Goal: Communication & Community: Answer question/provide support

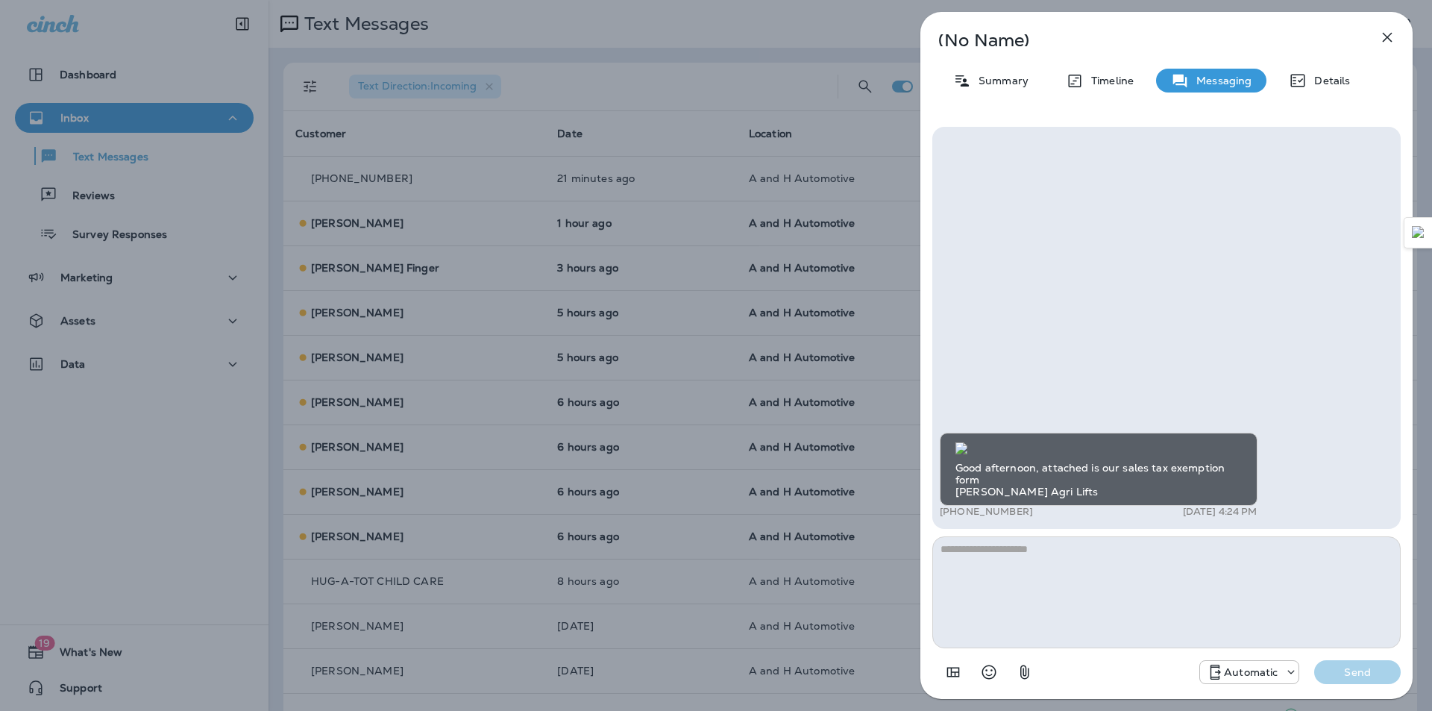
scroll to position [-76, 0]
click at [1389, 40] on icon "button" at bounding box center [1388, 38] width 10 height 10
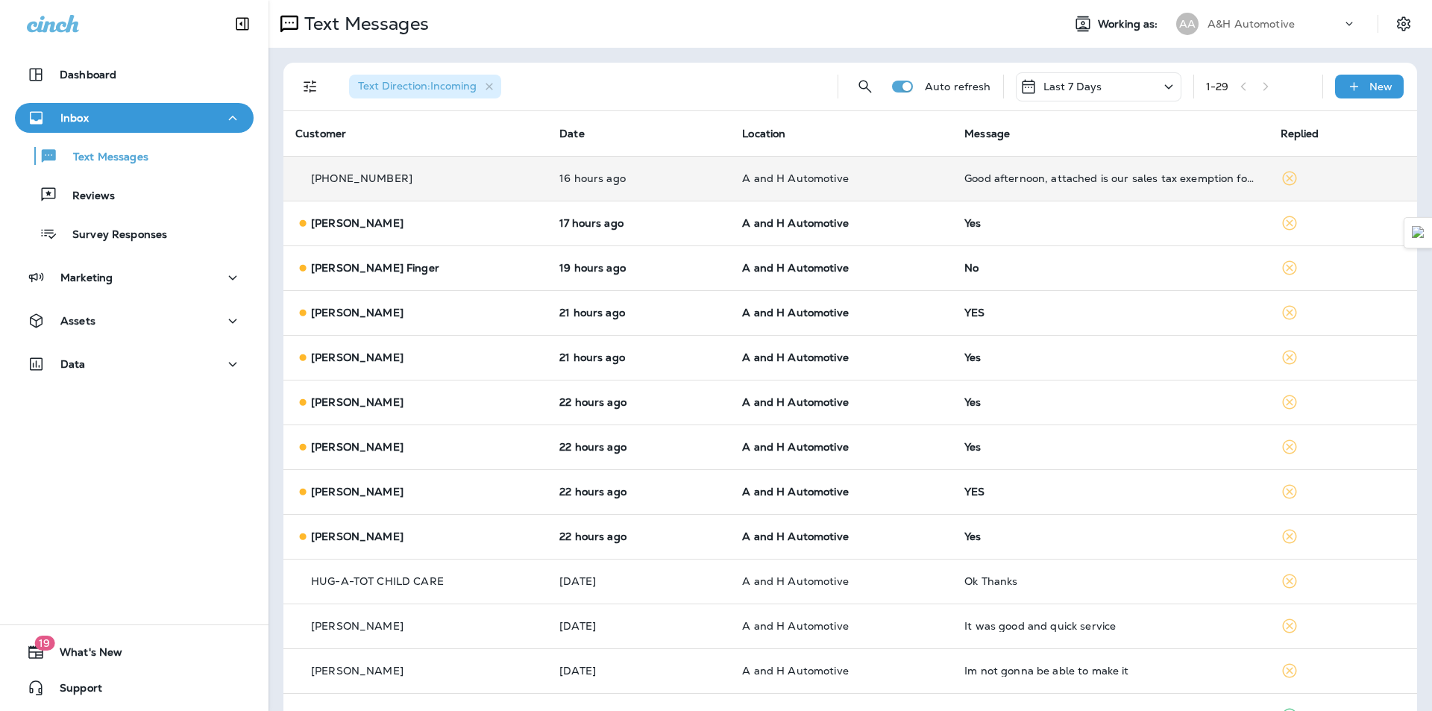
click at [1080, 188] on td "Good afternoon, attached is our sales tax exemption form [PERSON_NAME] Agri Lif…" at bounding box center [1111, 178] width 316 height 45
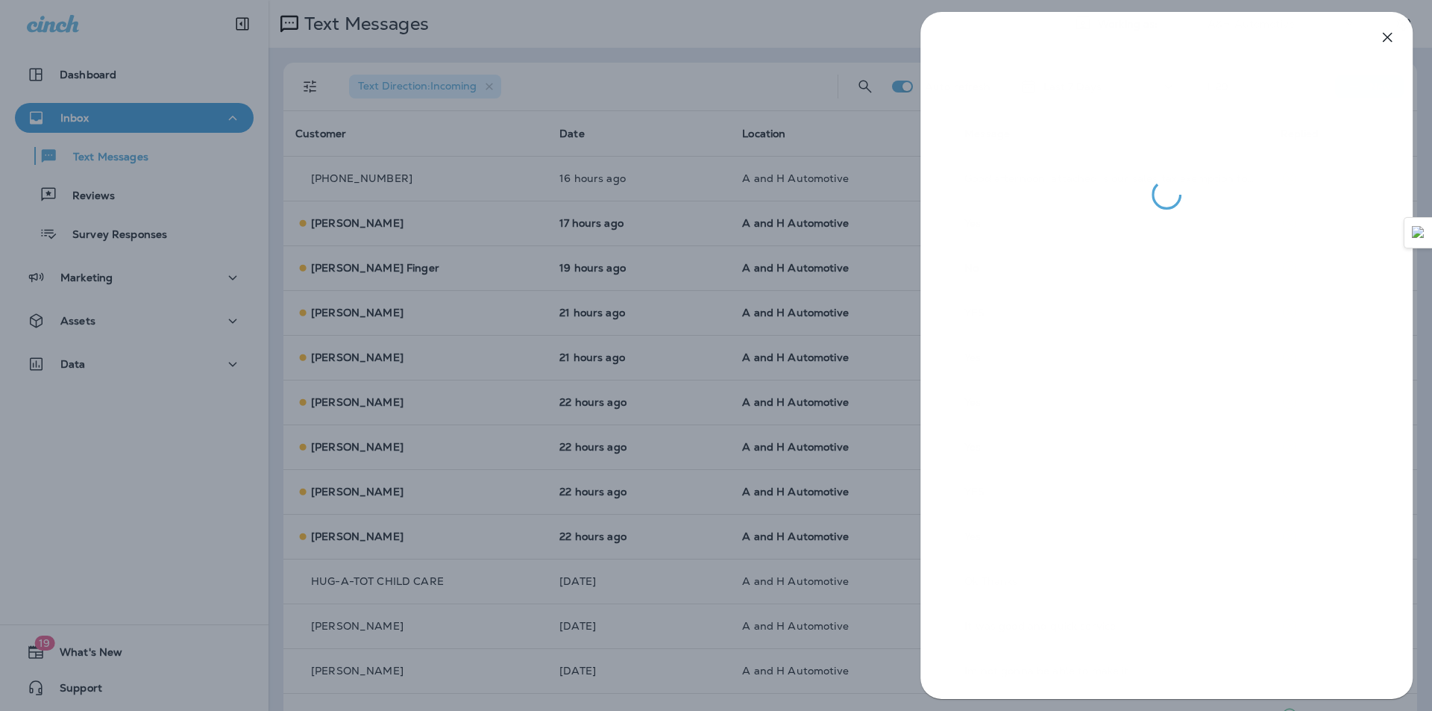
click at [820, 376] on div at bounding box center [716, 355] width 1432 height 711
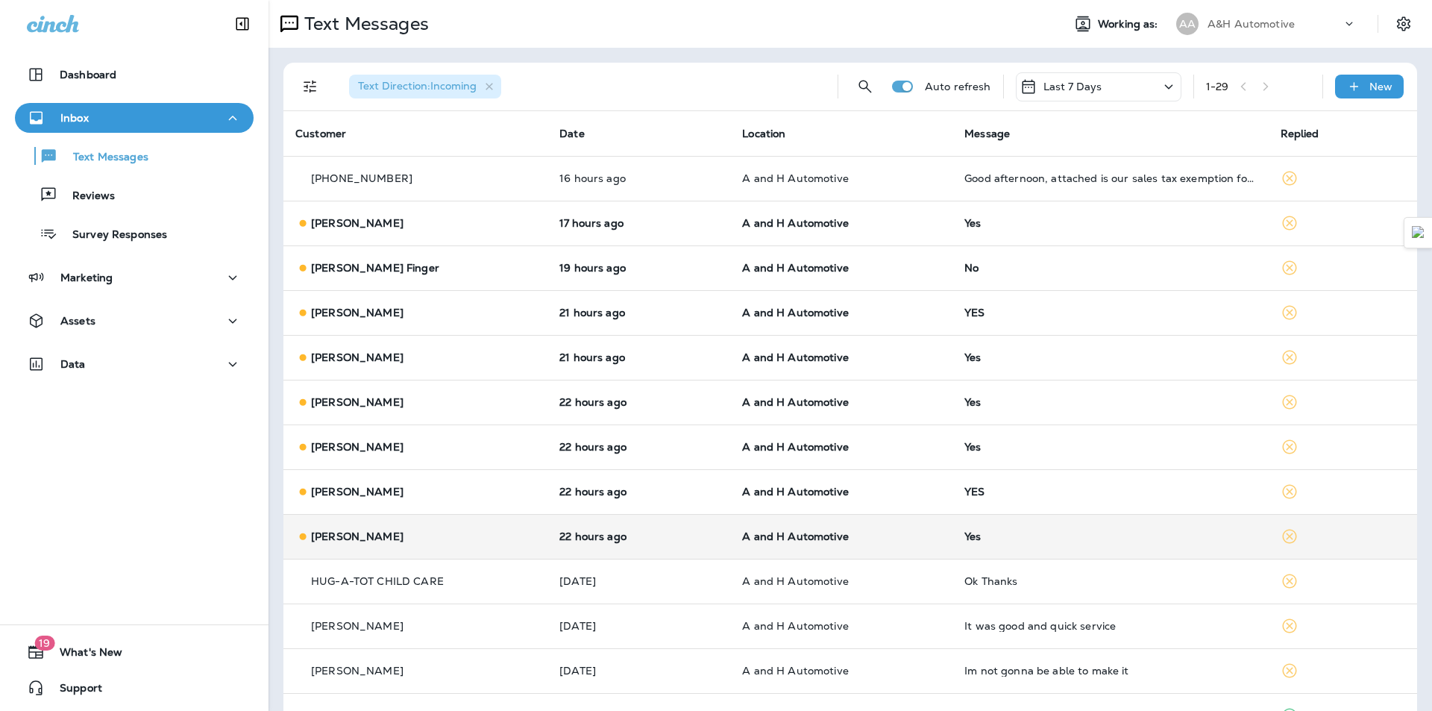
click at [974, 530] on td "Yes" at bounding box center [1111, 536] width 316 height 45
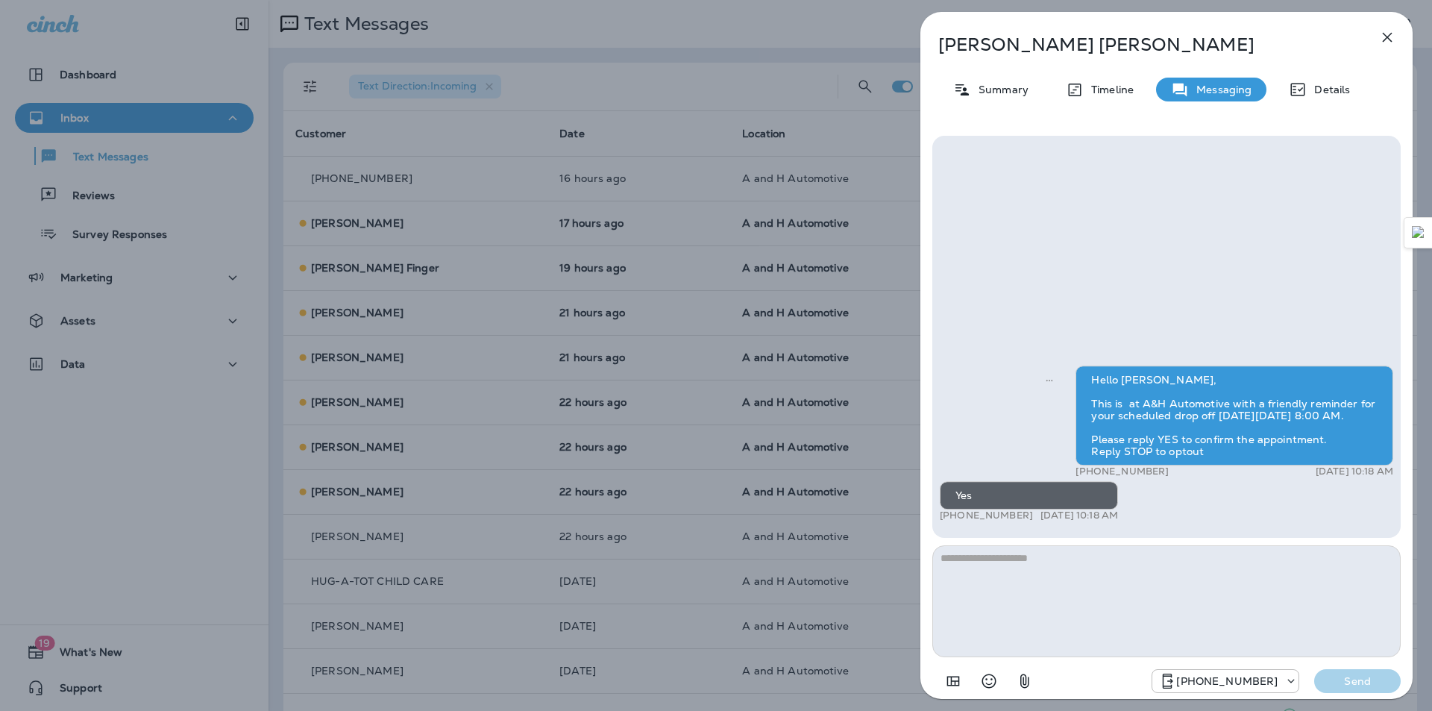
click at [747, 445] on div "[PERSON_NAME] Summary Timeline Messaging Details Hello [PERSON_NAME], This is a…" at bounding box center [716, 355] width 1432 height 711
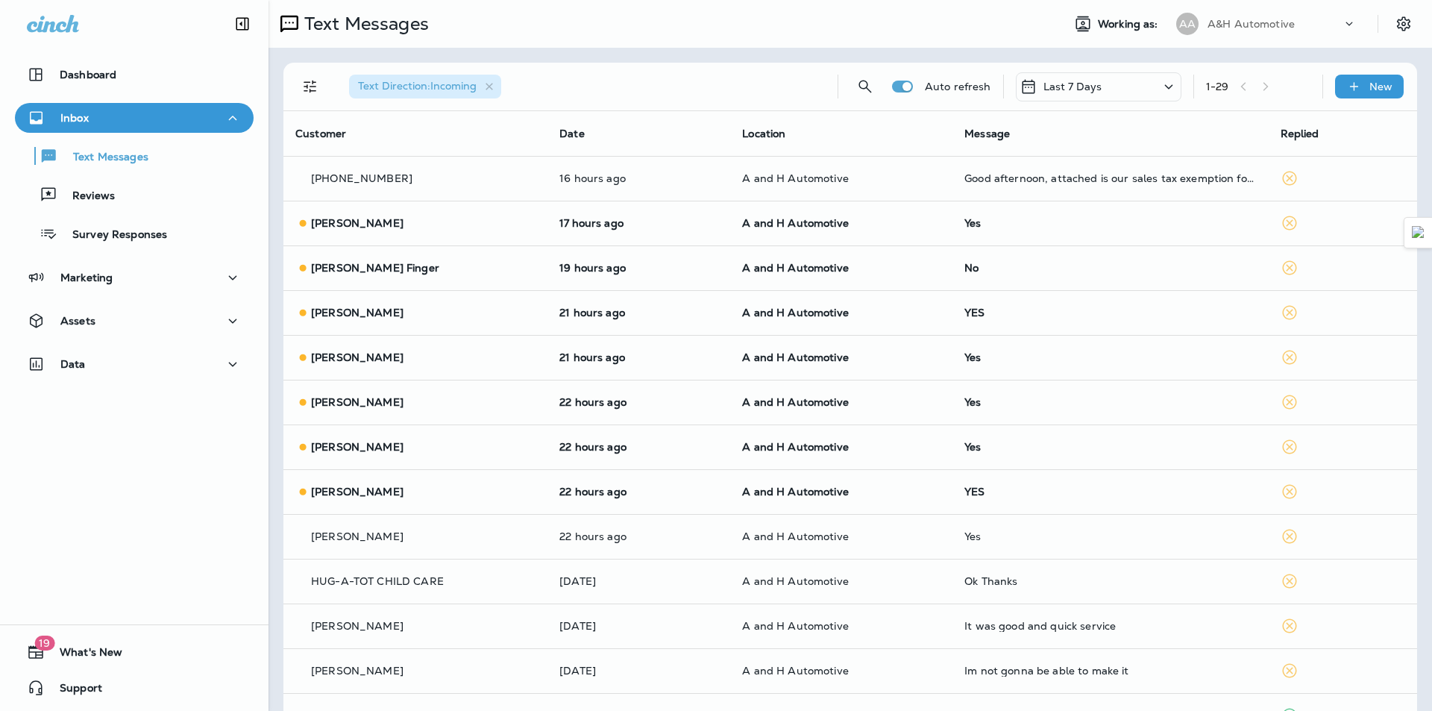
click at [747, 445] on div at bounding box center [716, 355] width 1432 height 711
click at [747, 445] on span "A and H Automotive" at bounding box center [795, 446] width 107 height 13
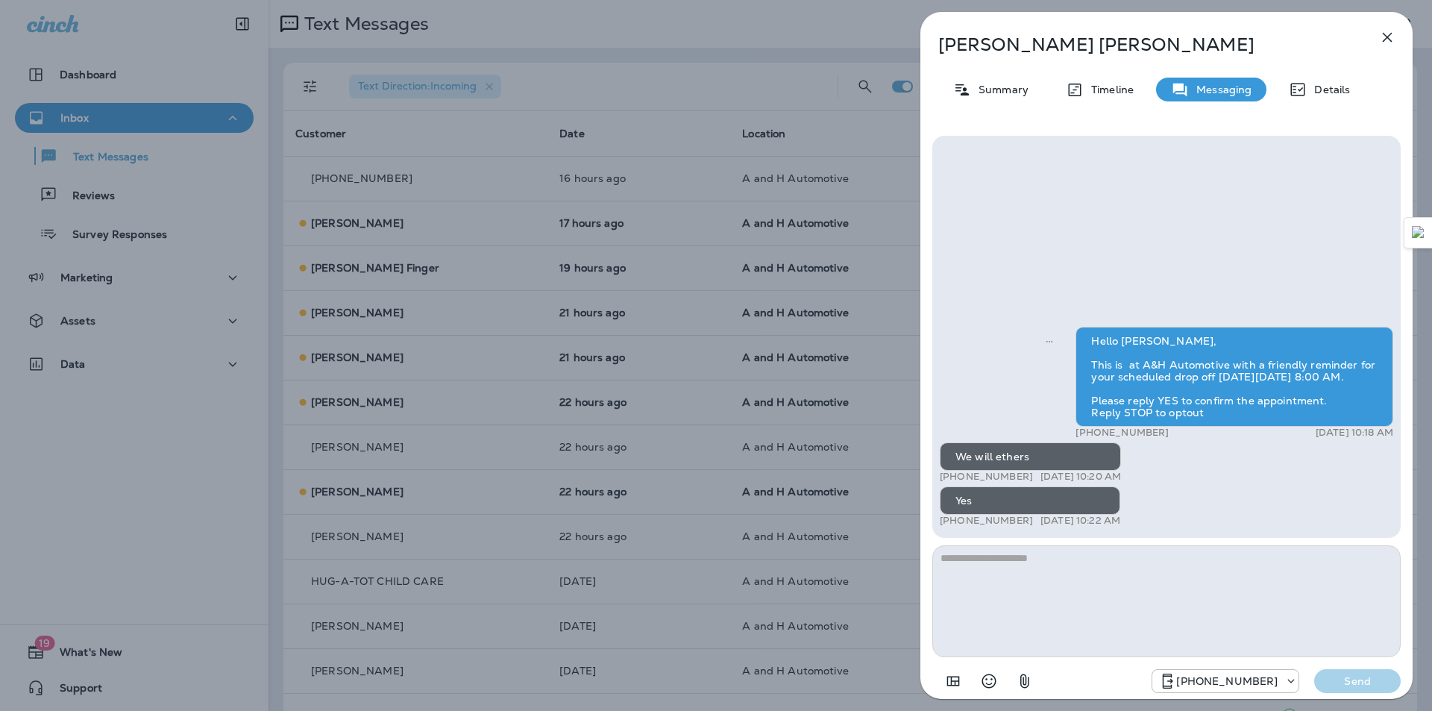
click at [686, 446] on div "[PERSON_NAME] Summary Timeline Messaging Details Hello [PERSON_NAME], This is a…" at bounding box center [716, 355] width 1432 height 711
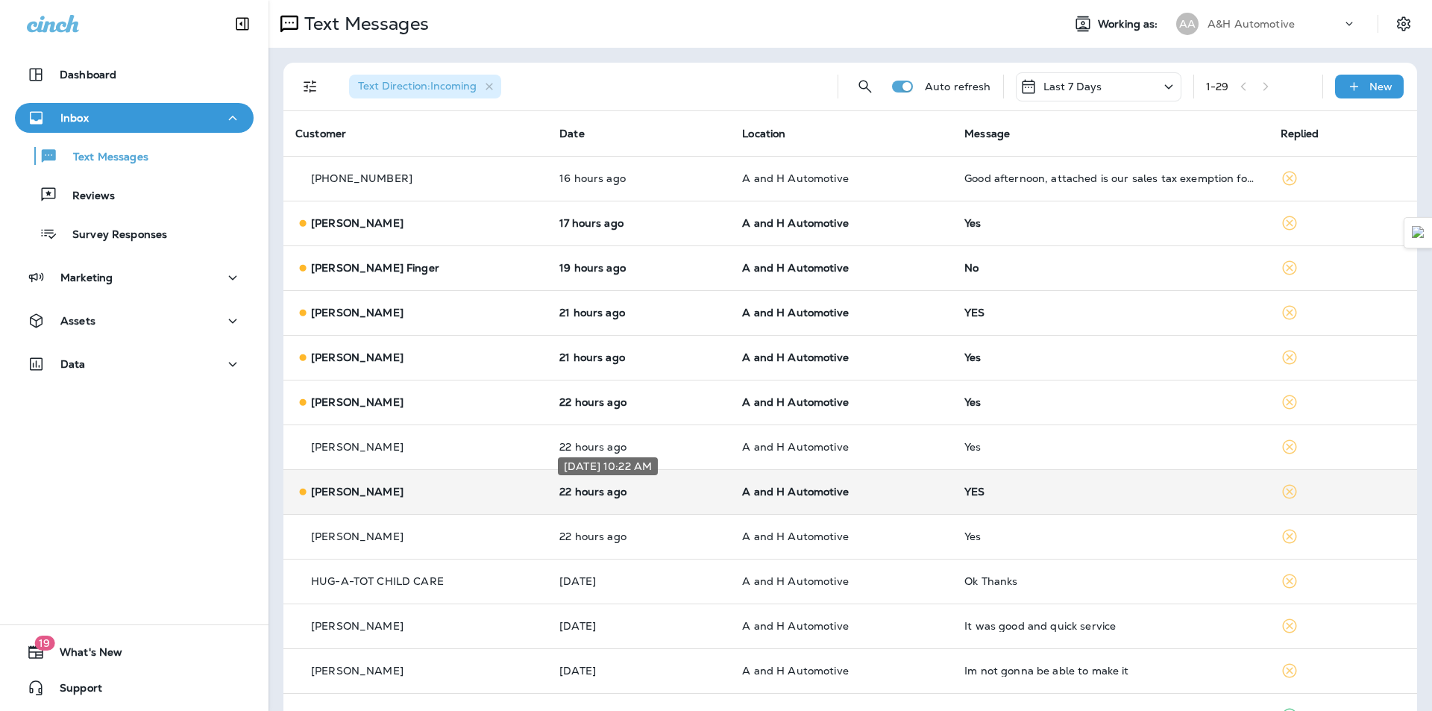
click at [695, 495] on p "22 hours ago" at bounding box center [638, 492] width 159 height 12
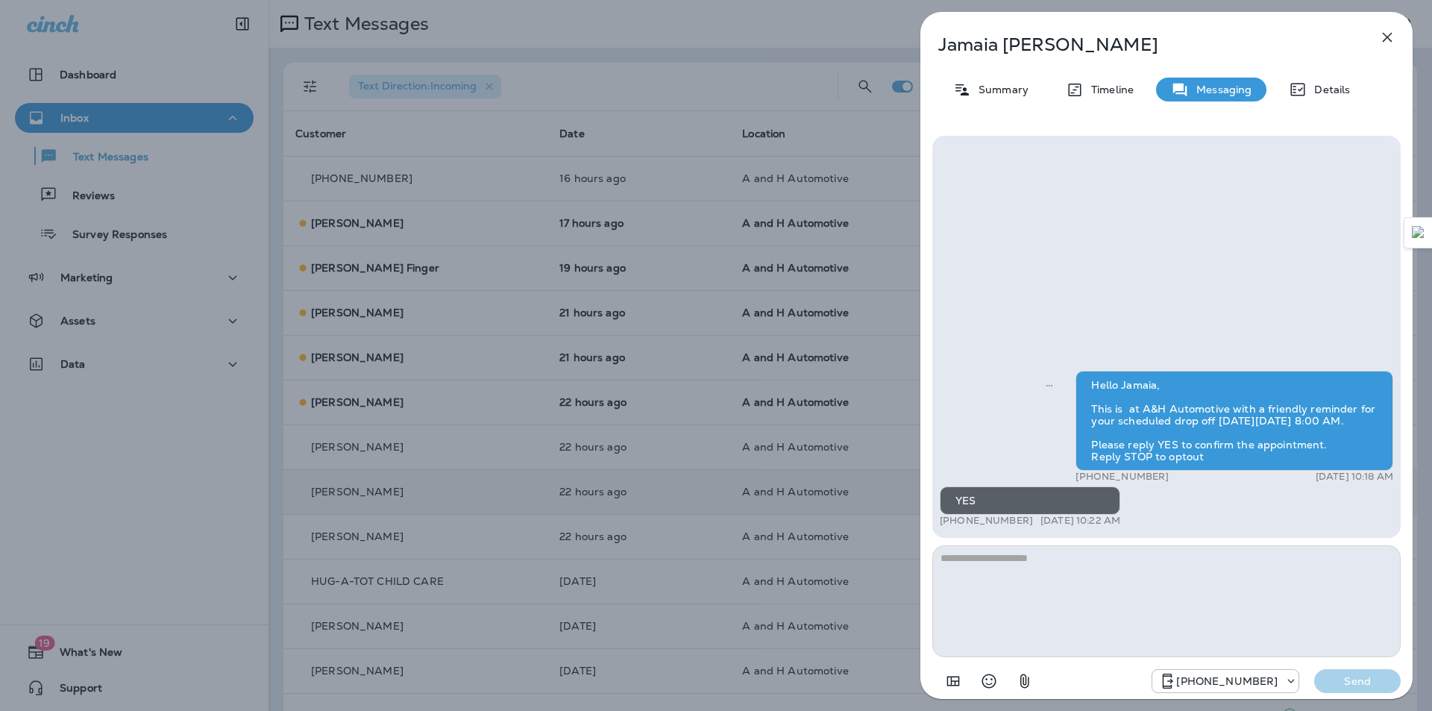
click at [697, 498] on div "[PERSON_NAME] Summary Timeline Messaging Details Hello [PERSON_NAME], This is a…" at bounding box center [716, 355] width 1432 height 711
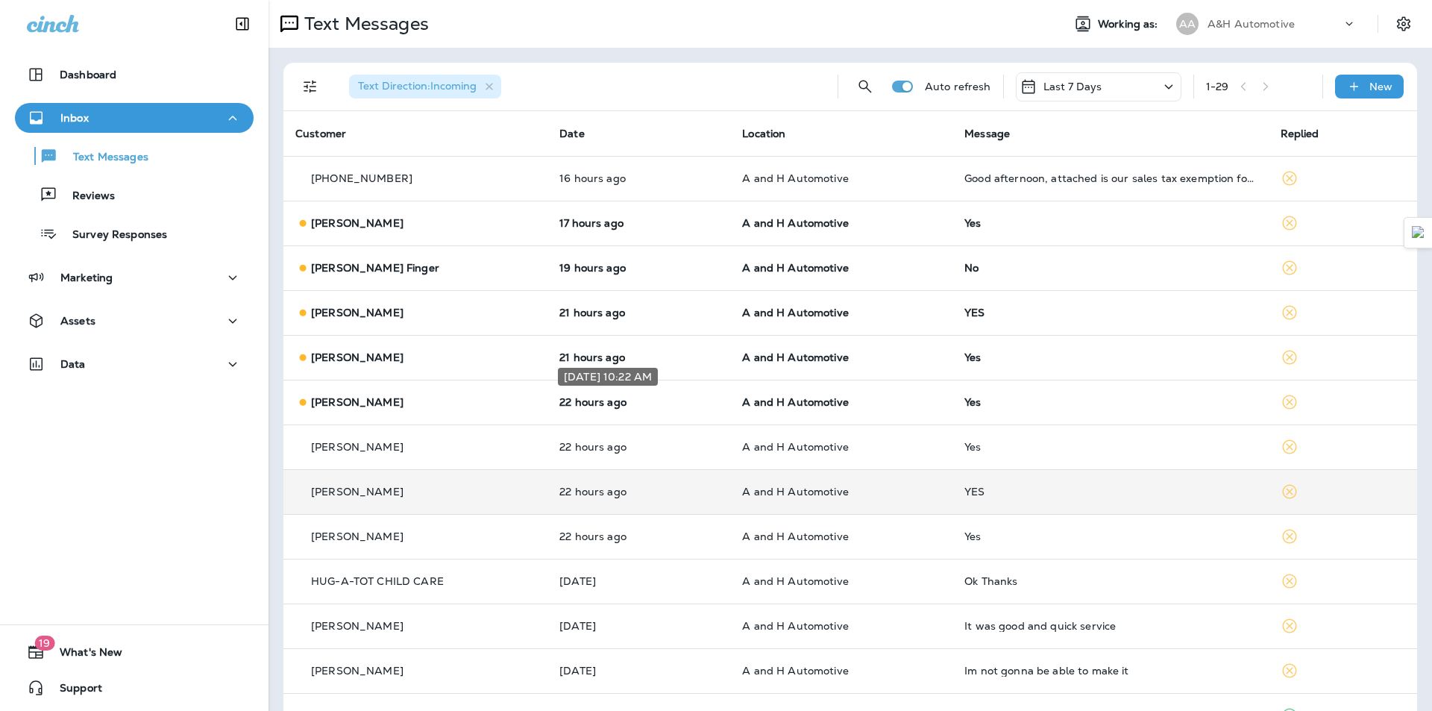
click at [670, 398] on p "22 hours ago" at bounding box center [638, 402] width 159 height 12
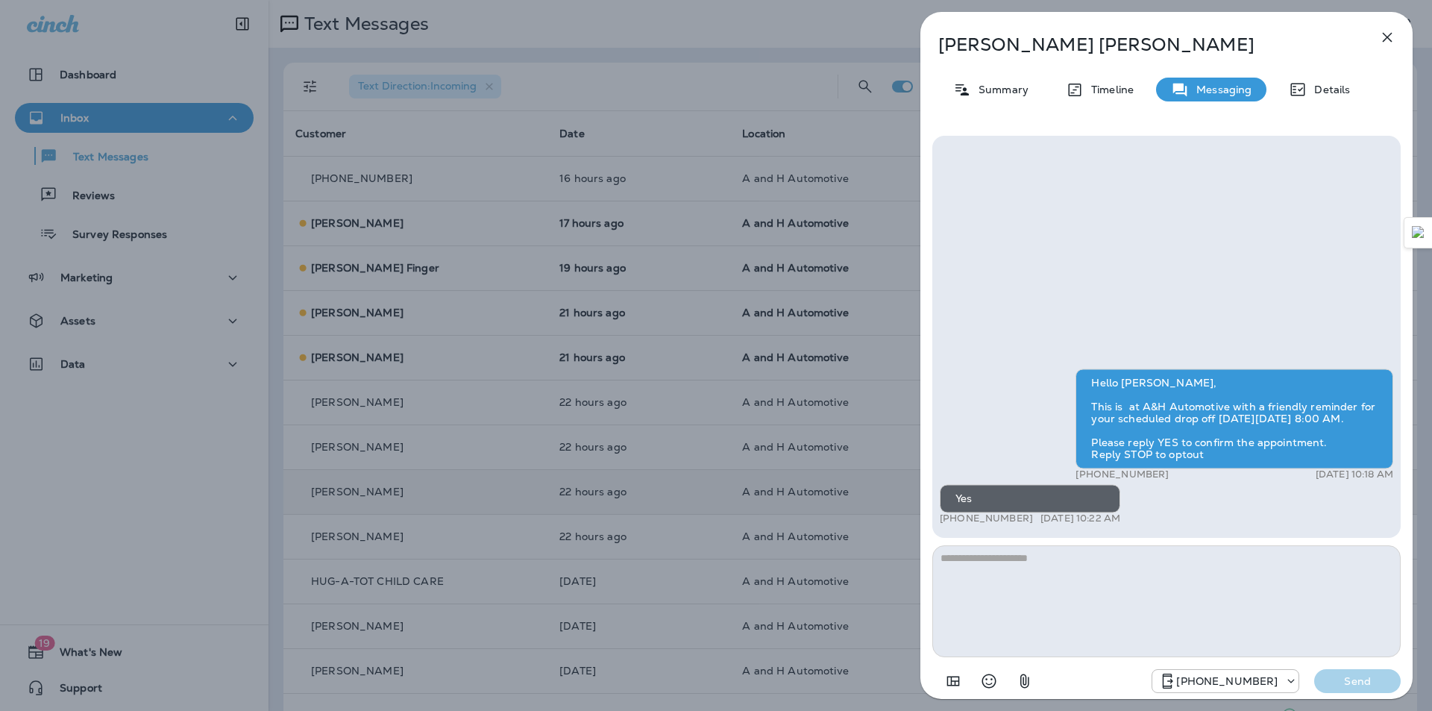
click at [708, 477] on div "[PERSON_NAME] Summary Timeline Messaging Details Hello [PERSON_NAME], This is a…" at bounding box center [716, 355] width 1432 height 711
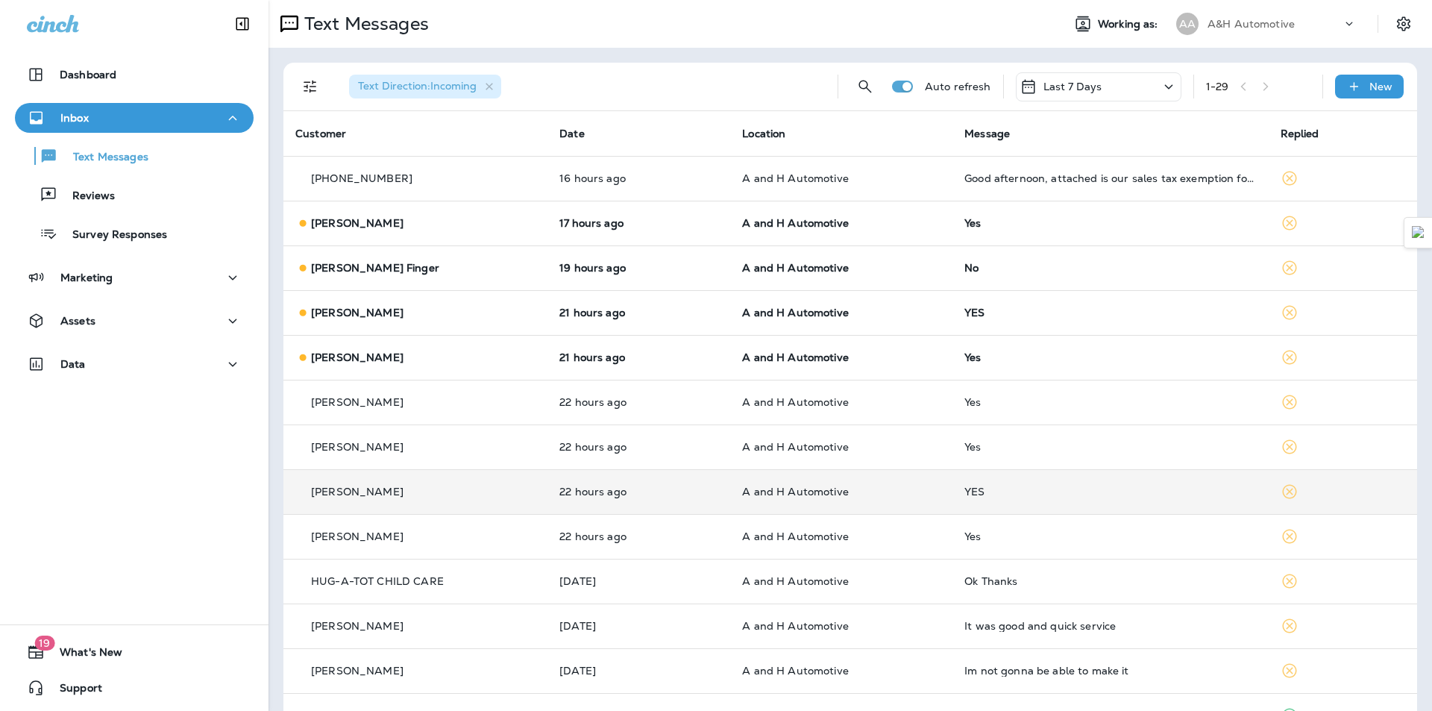
click at [700, 374] on td "21 hours ago" at bounding box center [639, 357] width 183 height 45
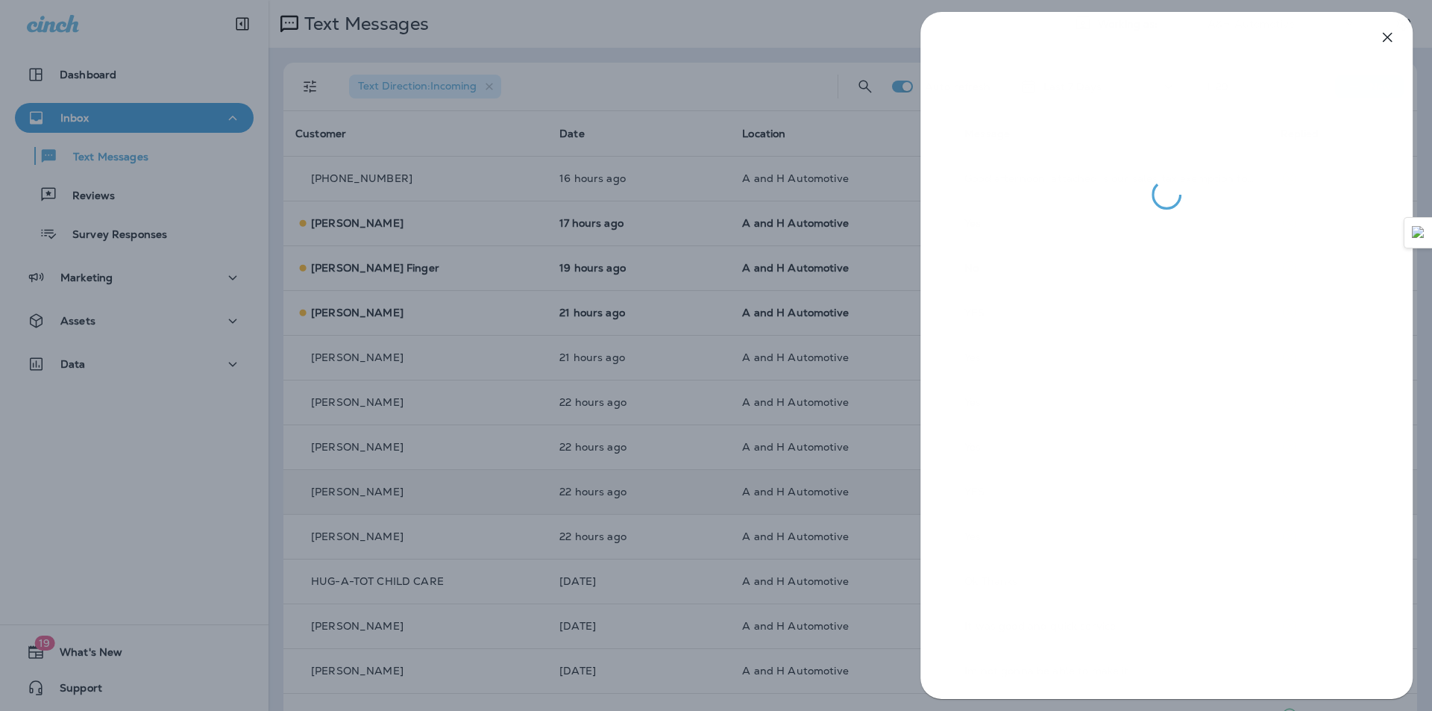
click at [700, 374] on div at bounding box center [716, 355] width 1432 height 711
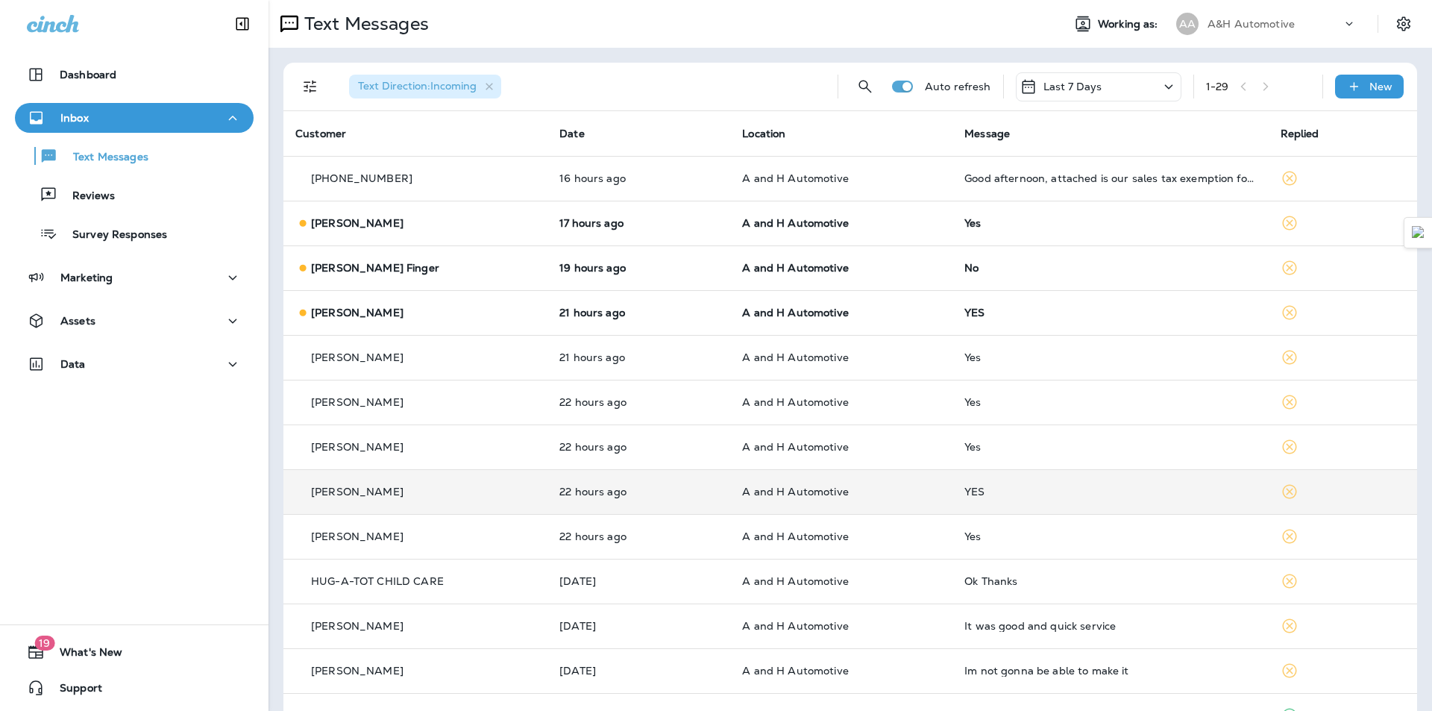
click at [684, 319] on td "21 hours ago" at bounding box center [639, 312] width 183 height 45
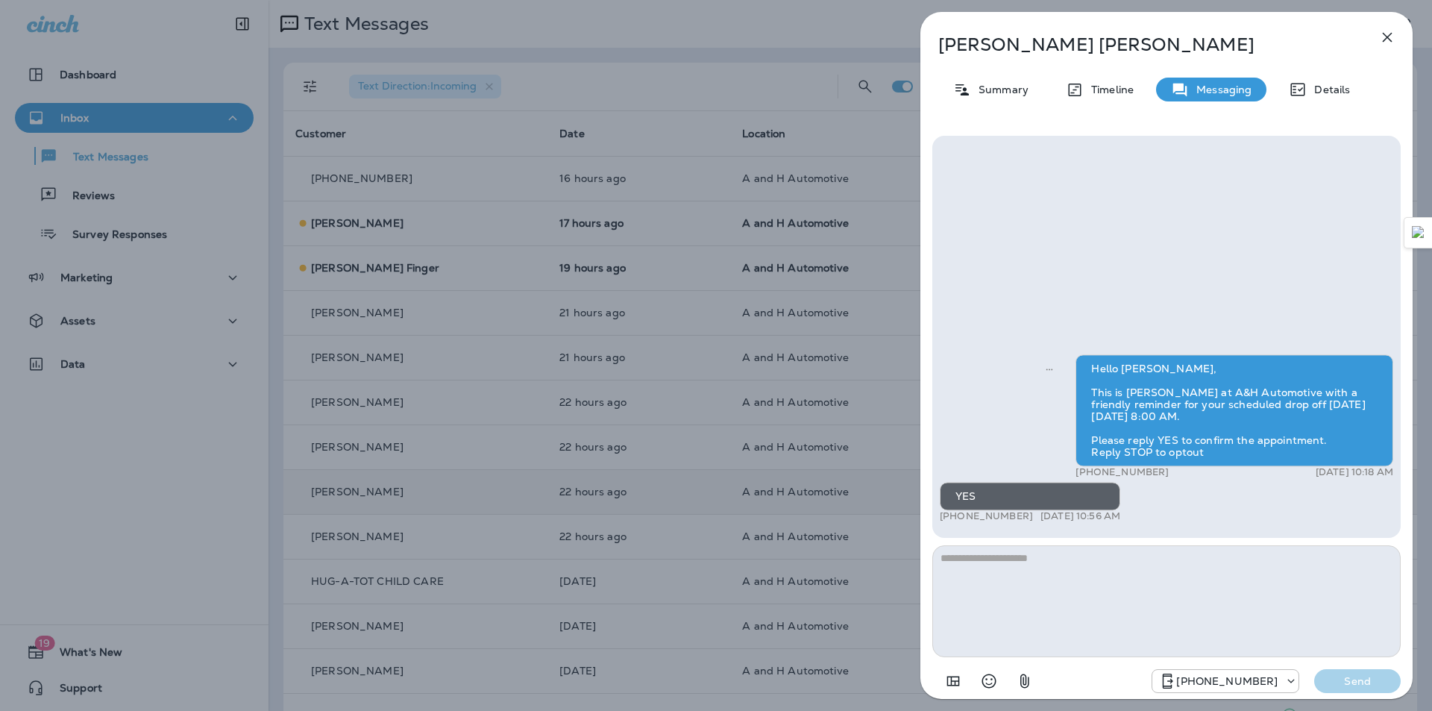
click at [653, 440] on div "[PERSON_NAME] Summary Timeline Messaging Details Hello [PERSON_NAME], This is […" at bounding box center [716, 355] width 1432 height 711
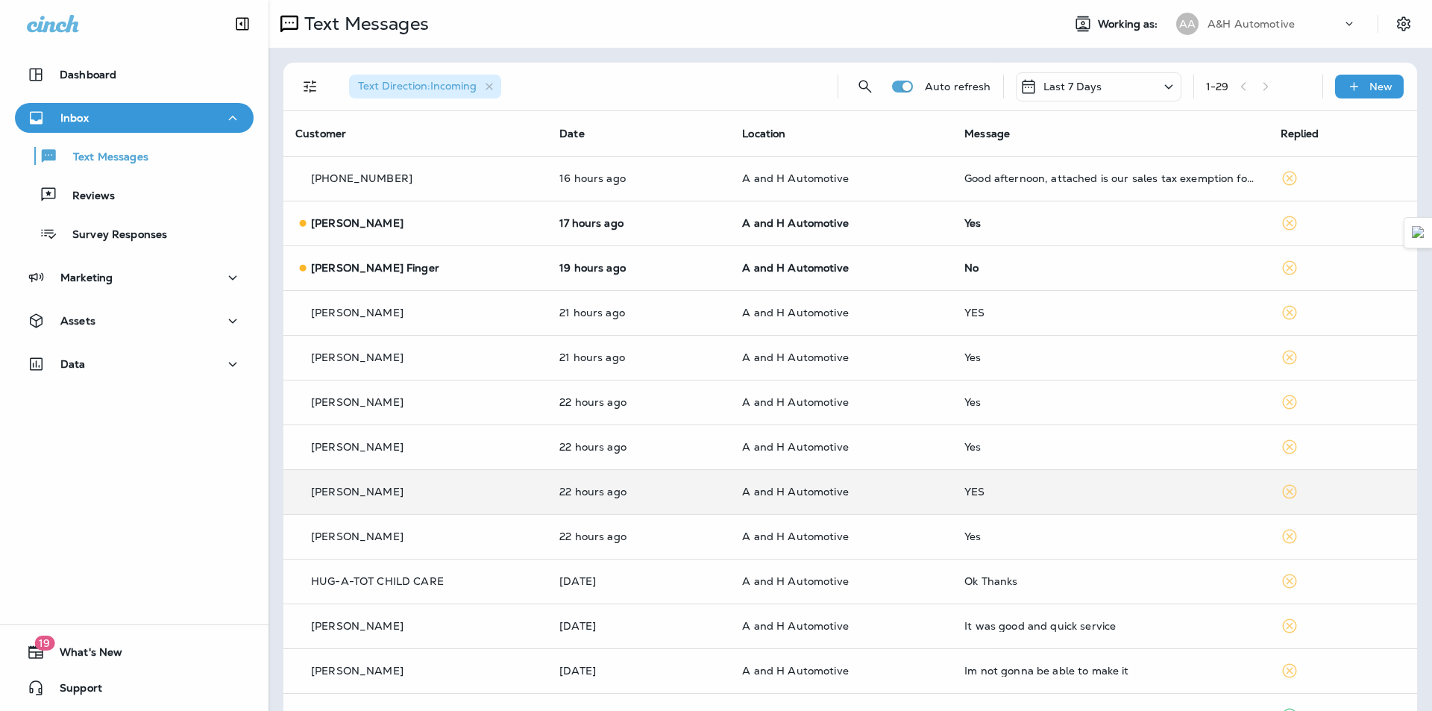
click at [689, 256] on div at bounding box center [716, 355] width 1432 height 711
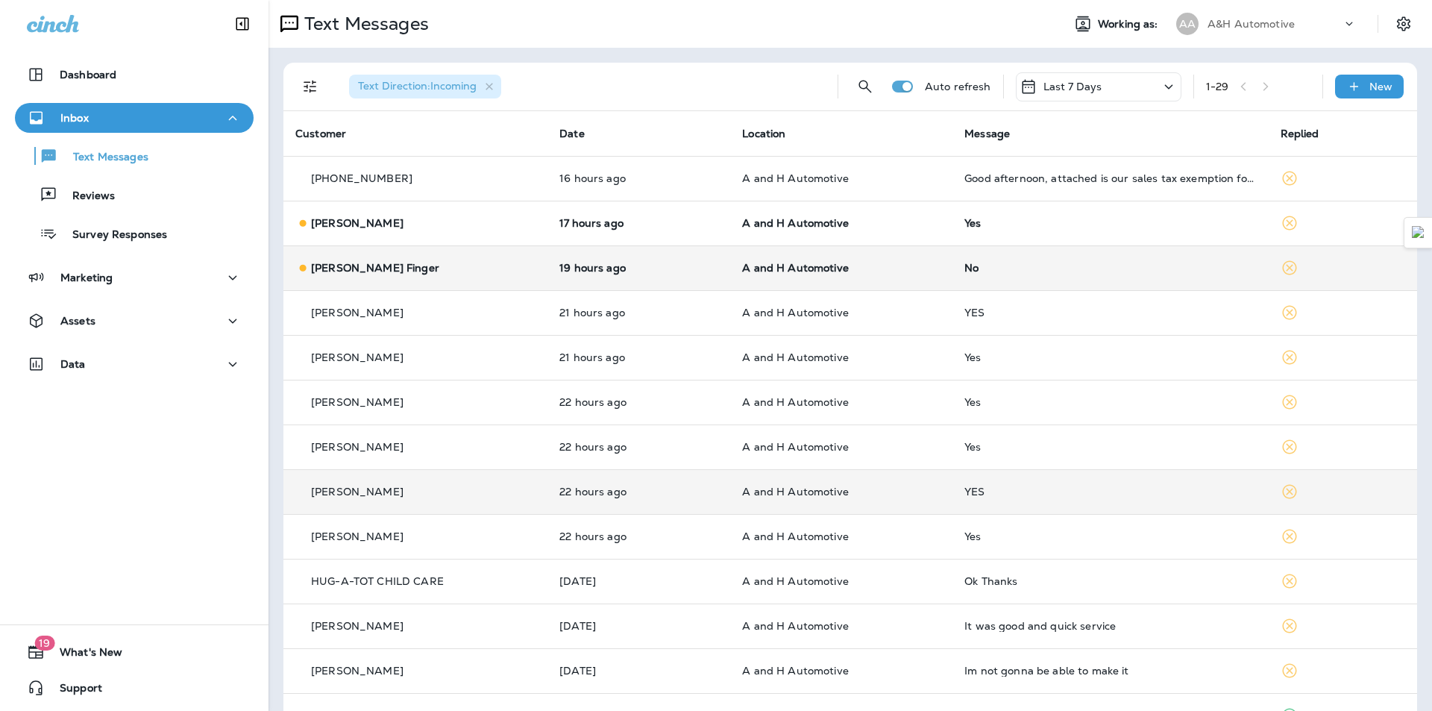
click at [682, 257] on td "19 hours ago" at bounding box center [639, 267] width 183 height 45
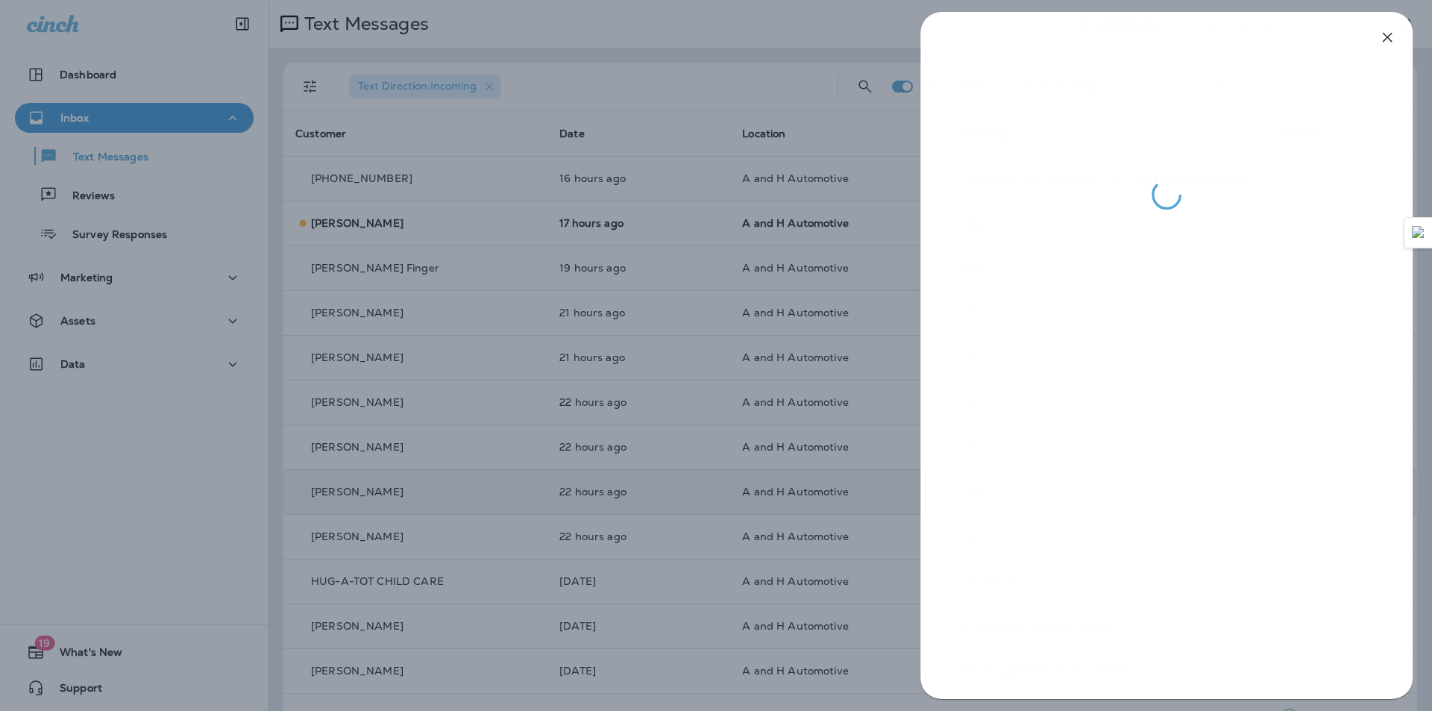
click at [660, 347] on div at bounding box center [716, 355] width 1432 height 711
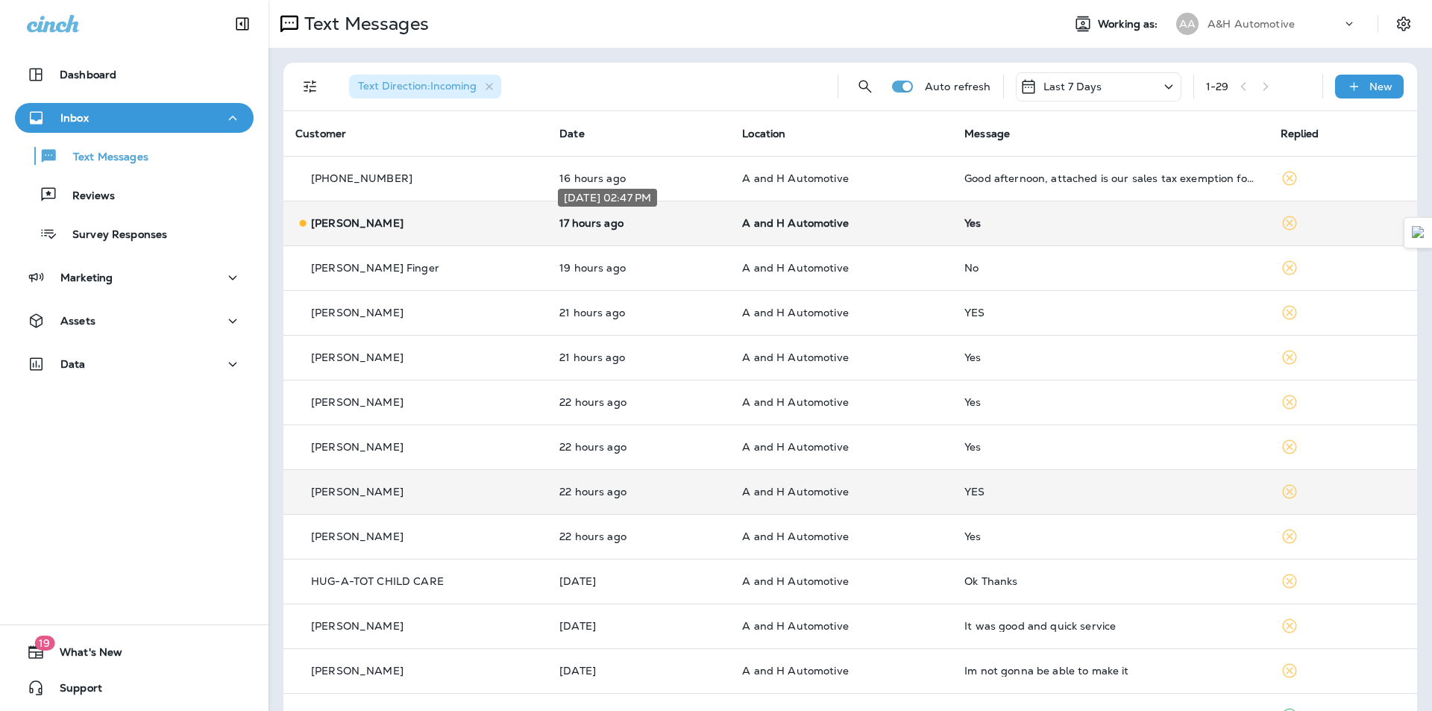
click at [682, 221] on p "17 hours ago" at bounding box center [638, 223] width 159 height 12
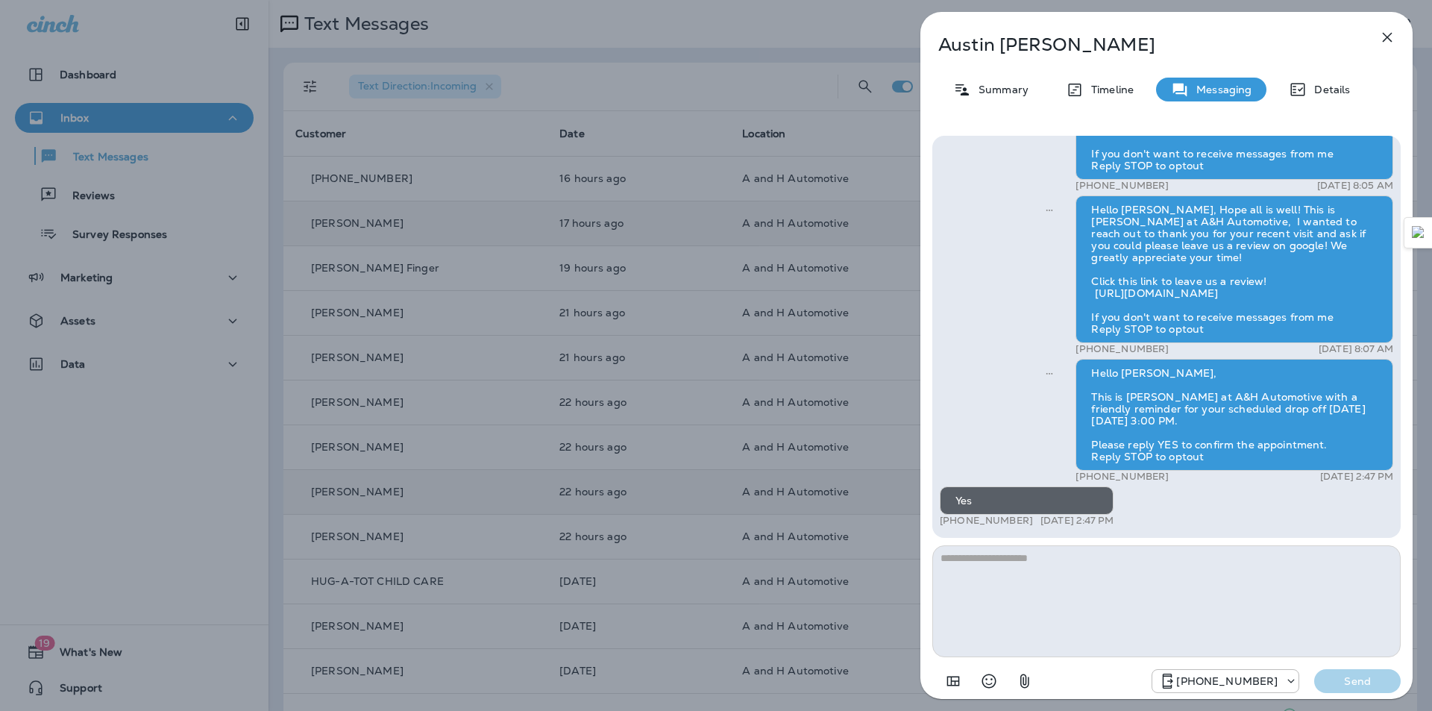
click at [710, 453] on div "[PERSON_NAME] Summary Timeline Messaging Details Hello [PERSON_NAME], This is […" at bounding box center [716, 355] width 1432 height 711
